Goal: Task Accomplishment & Management: Manage account settings

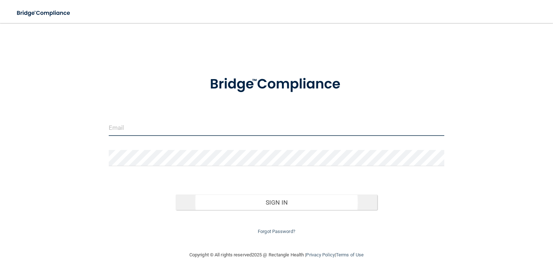
type input "[EMAIL_ADDRESS][DOMAIN_NAME]"
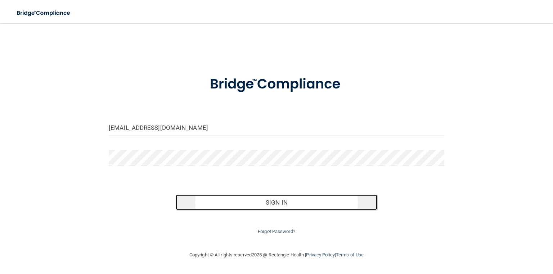
click at [282, 209] on button "Sign In" at bounding box center [276, 203] width 201 height 16
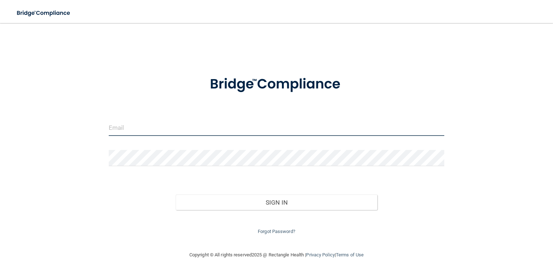
type input "[EMAIL_ADDRESS][DOMAIN_NAME]"
drag, startPoint x: 109, startPoint y: 128, endPoint x: 193, endPoint y: 137, distance: 84.7
click at [193, 137] on div "[EMAIL_ADDRESS][DOMAIN_NAME]" at bounding box center [276, 131] width 346 height 22
type input "[EMAIL_ADDRESS][DOMAIN_NAME]"
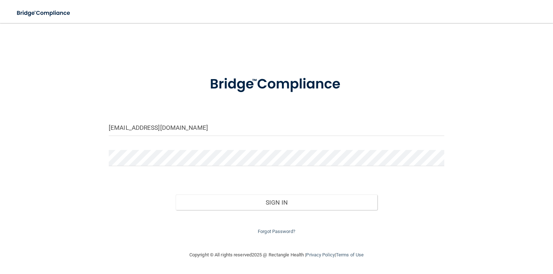
click at [74, 224] on div "[EMAIL_ADDRESS][DOMAIN_NAME] Invalid email/password. You don't have permission …" at bounding box center [276, 136] width 524 height 213
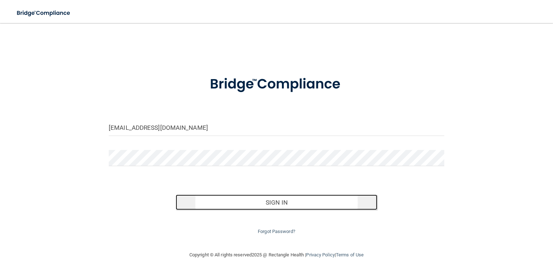
click at [269, 203] on button "Sign In" at bounding box center [276, 203] width 201 height 16
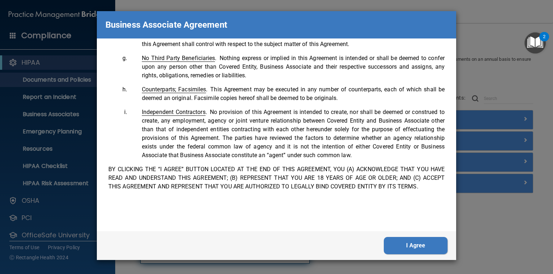
scroll to position [1458, 0]
click at [416, 253] on button "I Agree" at bounding box center [415, 245] width 64 height 17
click at [415, 252] on button "I Agree" at bounding box center [415, 245] width 64 height 17
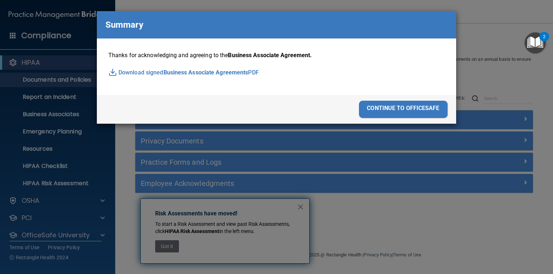
click at [411, 112] on div "continue to officesafe" at bounding box center [403, 109] width 88 height 17
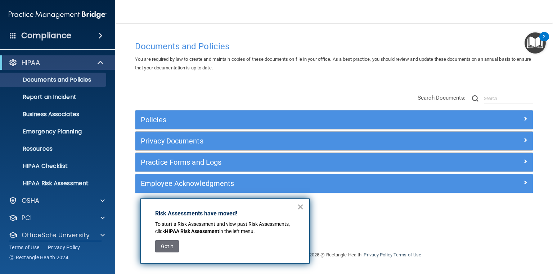
click at [302, 206] on button "×" at bounding box center [300, 207] width 7 height 12
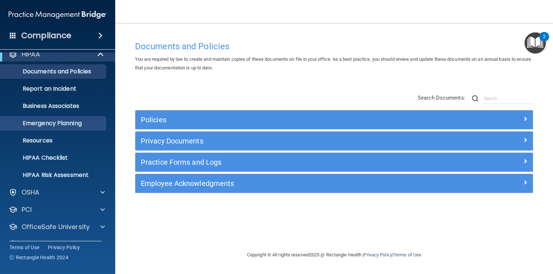
scroll to position [0, 0]
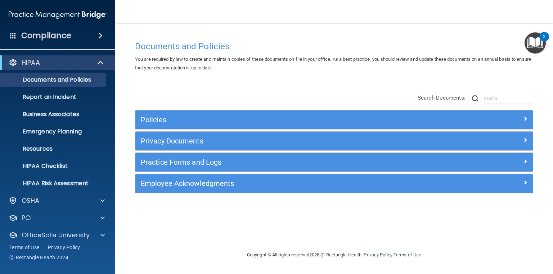
click at [94, 37] on div "Compliance" at bounding box center [57, 36] width 115 height 16
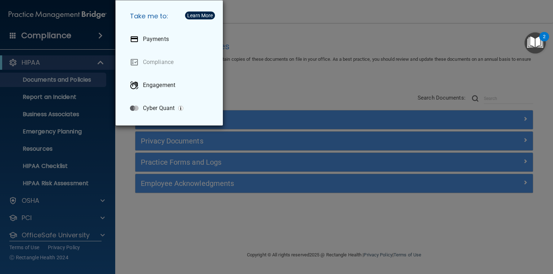
click at [45, 68] on div "Take me to: Payments Compliance Engagement Cyber Quant" at bounding box center [276, 137] width 553 height 274
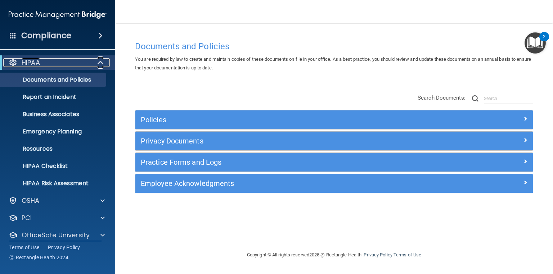
click at [48, 65] on div "HIPAA" at bounding box center [47, 62] width 89 height 9
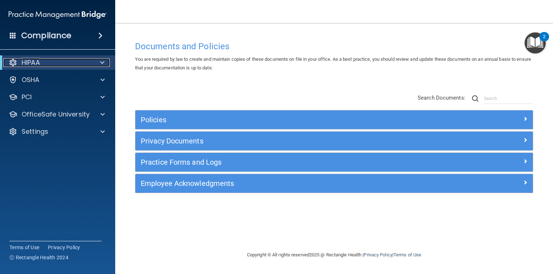
click at [49, 65] on div "HIPAA" at bounding box center [47, 62] width 89 height 9
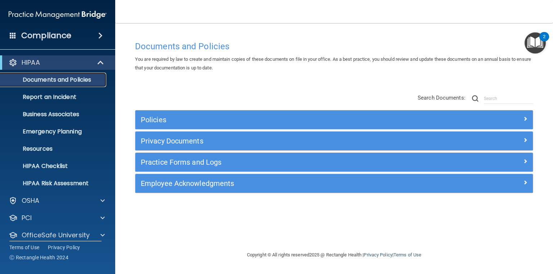
click at [63, 81] on p "Documents and Policies" at bounding box center [54, 79] width 98 height 7
click at [56, 62] on div "HIPAA" at bounding box center [47, 62] width 89 height 9
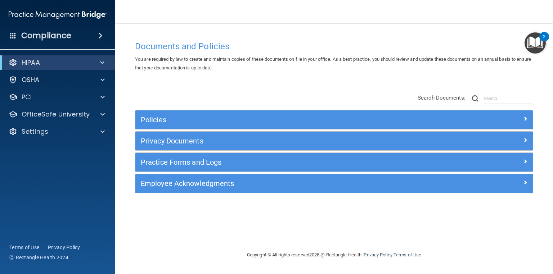
click at [37, 40] on h4 "Compliance" at bounding box center [46, 36] width 50 height 10
